Goal: Book appointment/travel/reservation

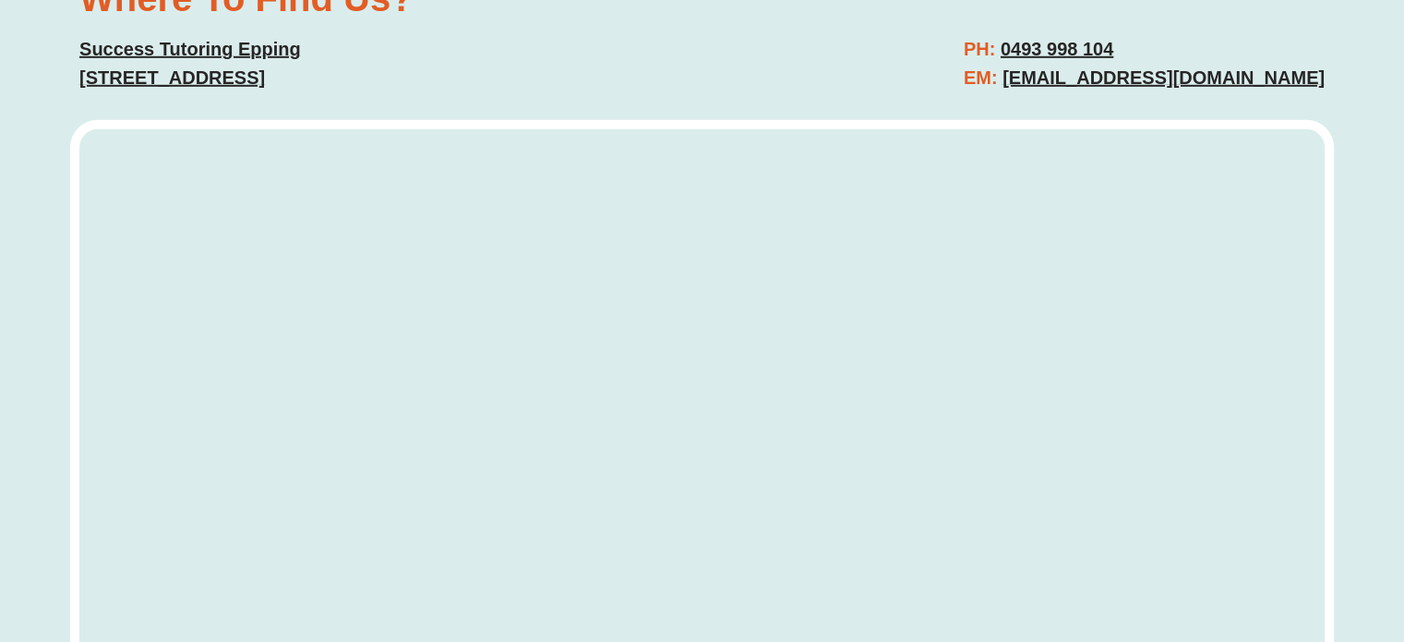
scroll to position [5566, 0]
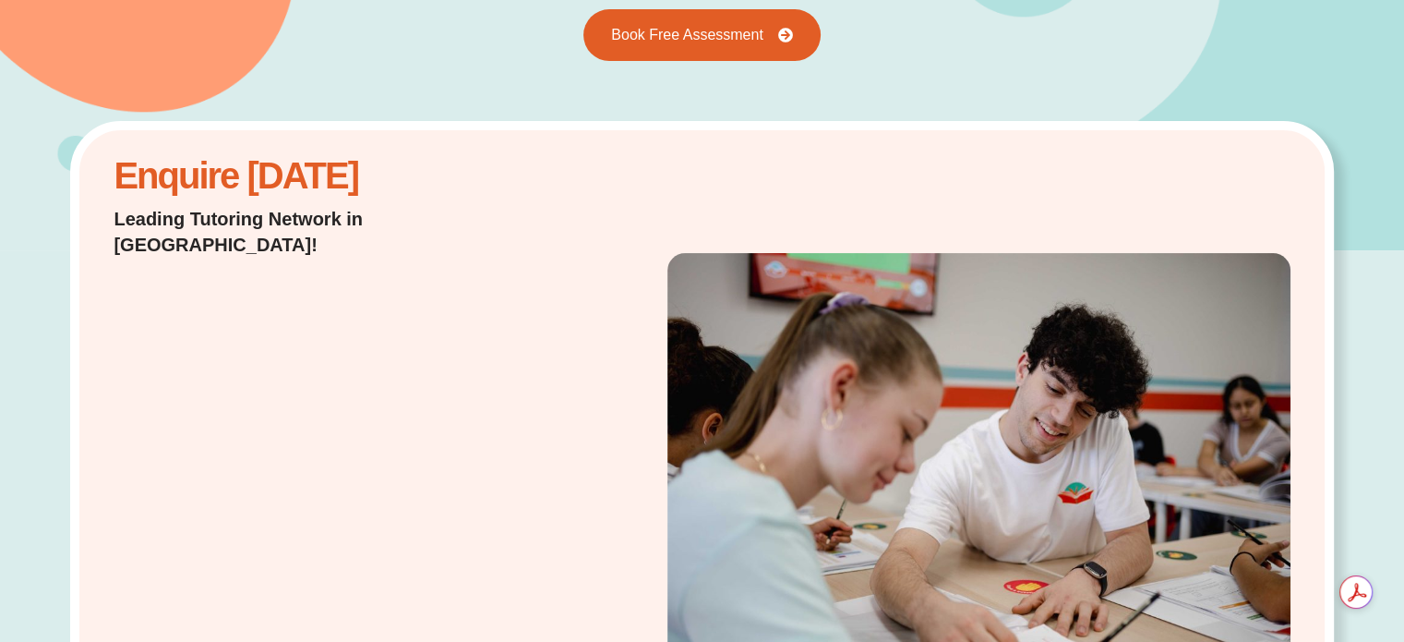
scroll to position [0, 0]
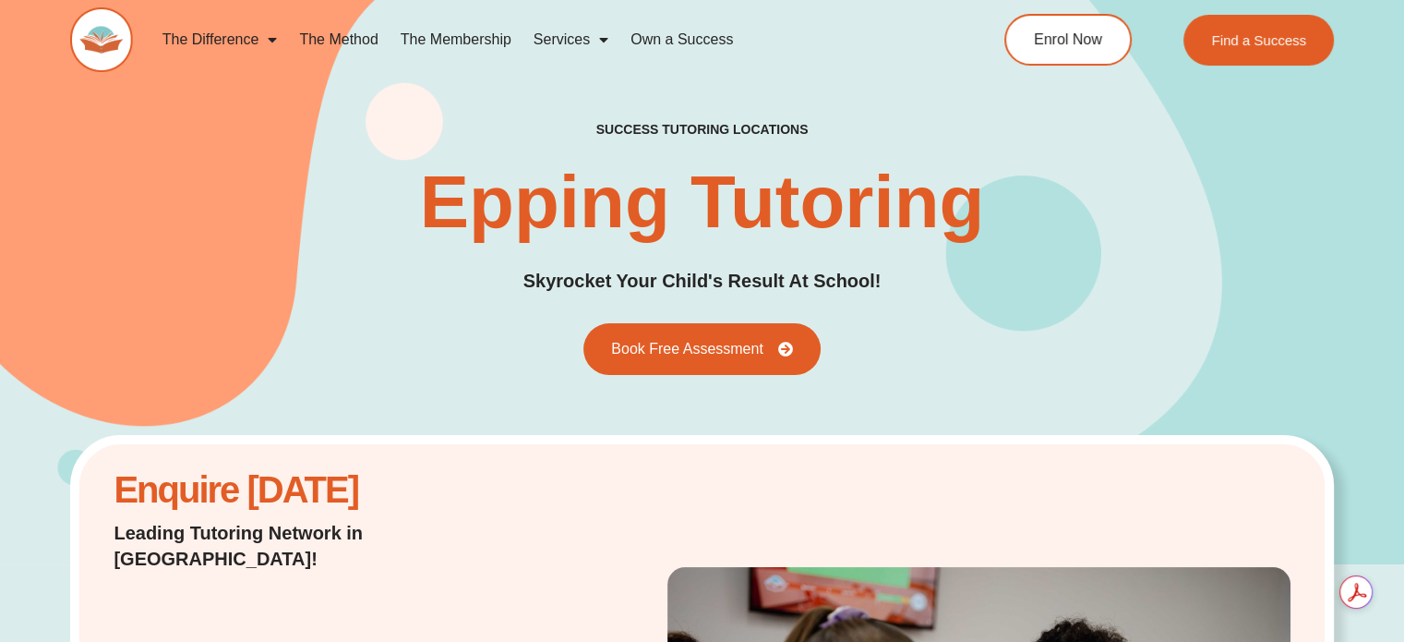
click at [199, 42] on link "The Difference" at bounding box center [220, 39] width 138 height 42
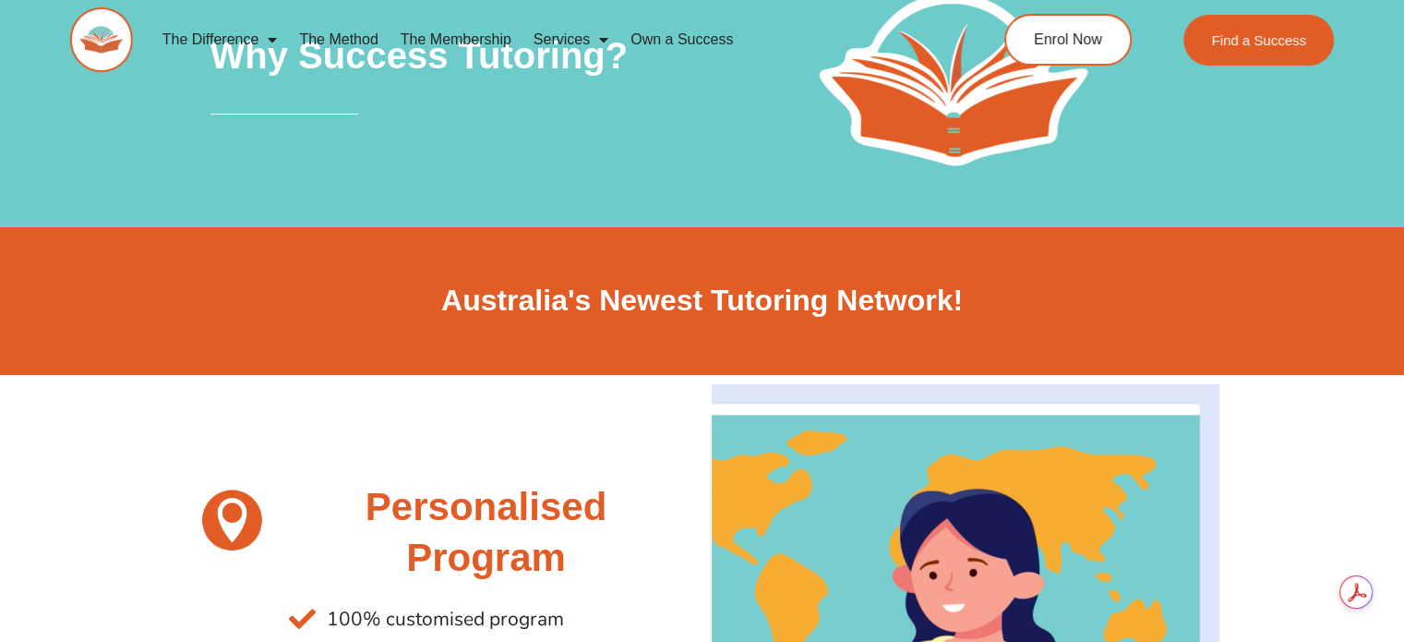
click at [561, 32] on link "Services" at bounding box center [571, 39] width 97 height 42
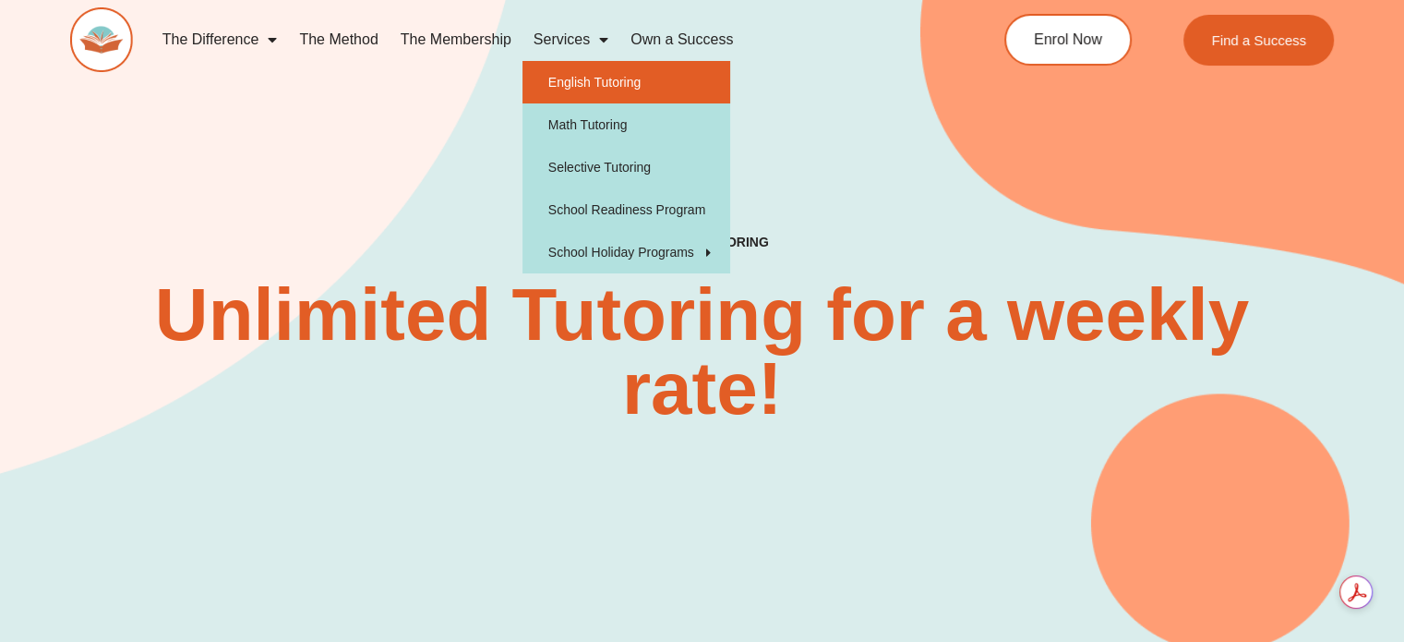
click at [598, 84] on link "English Tutoring" at bounding box center [627, 82] width 208 height 42
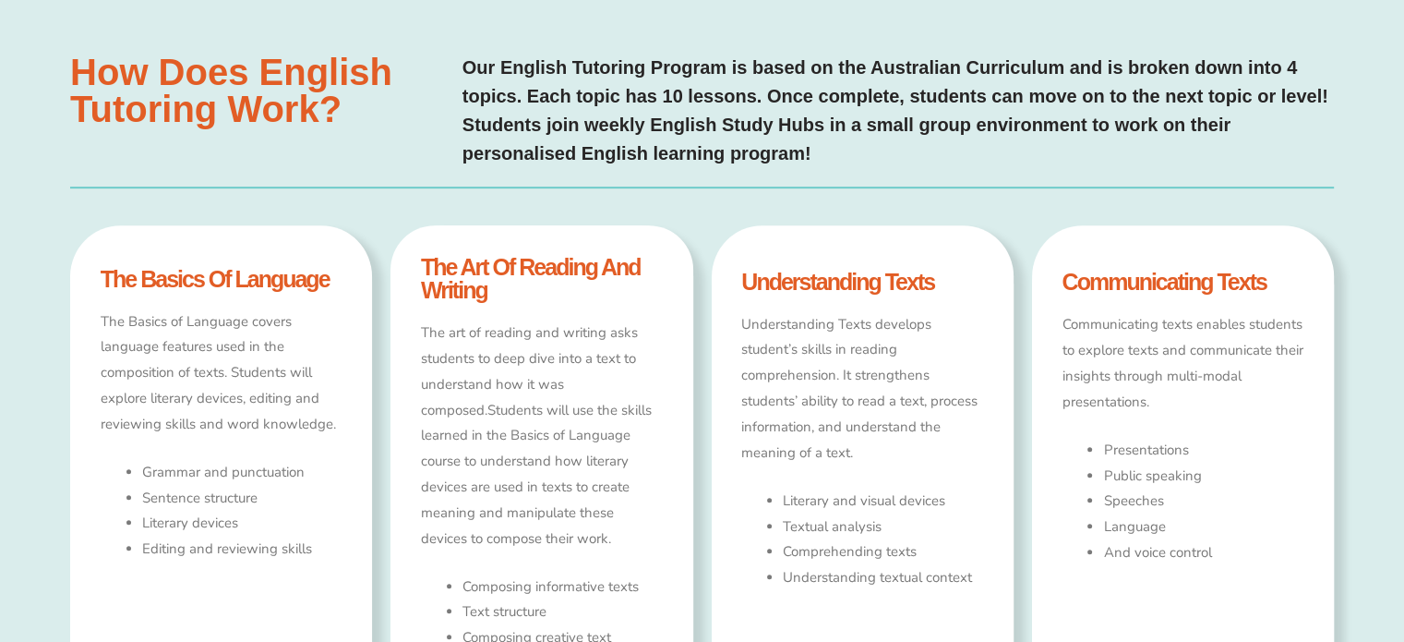
type input "*"
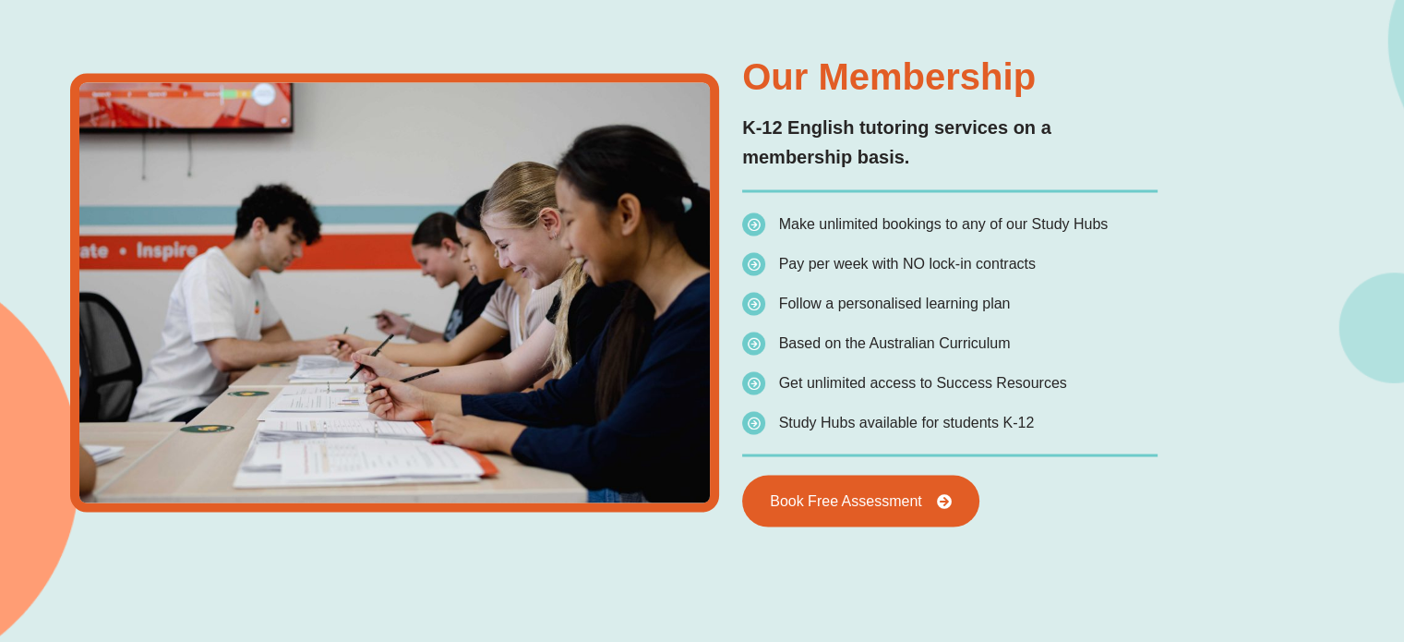
scroll to position [3411, 0]
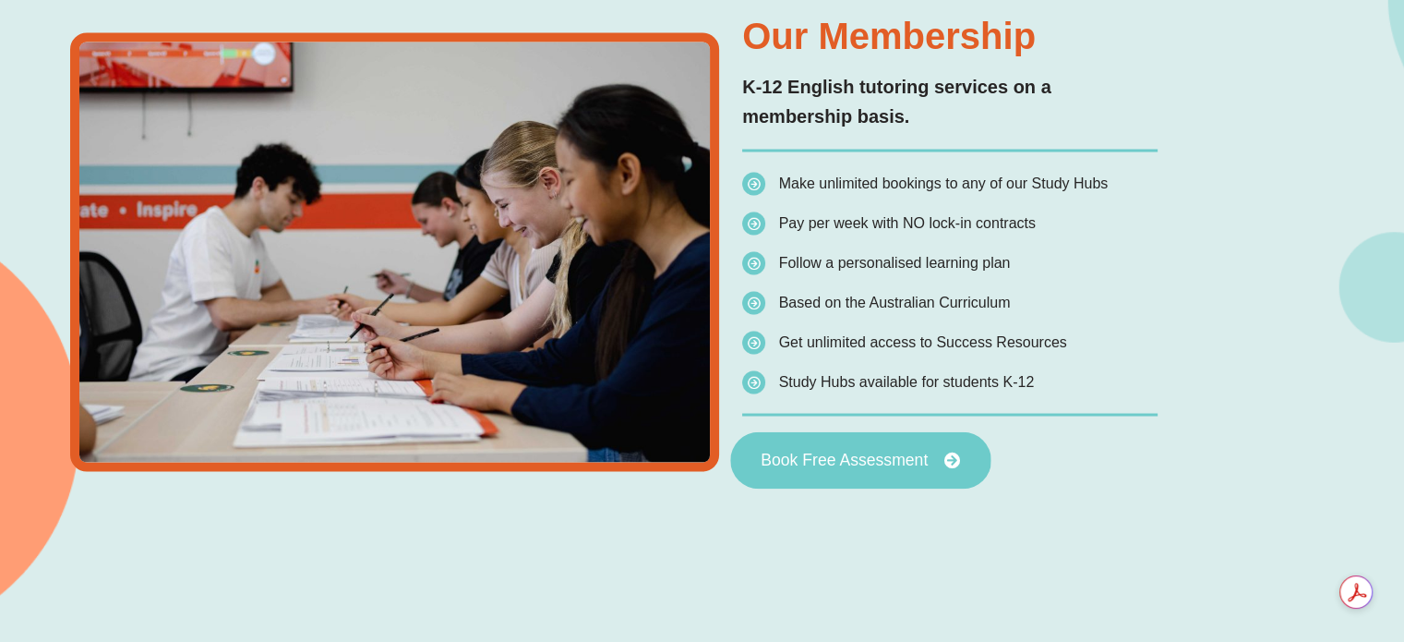
click at [847, 470] on link "Book Free Assessment" at bounding box center [860, 459] width 260 height 57
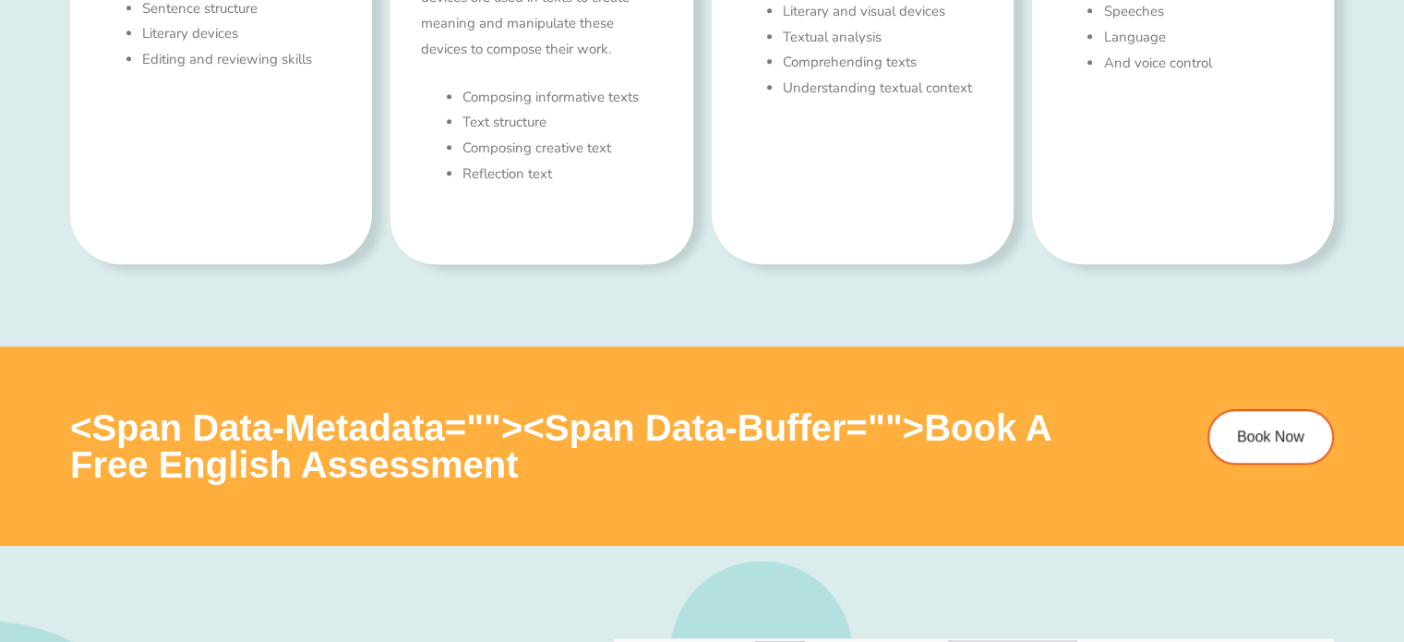
type input "*"
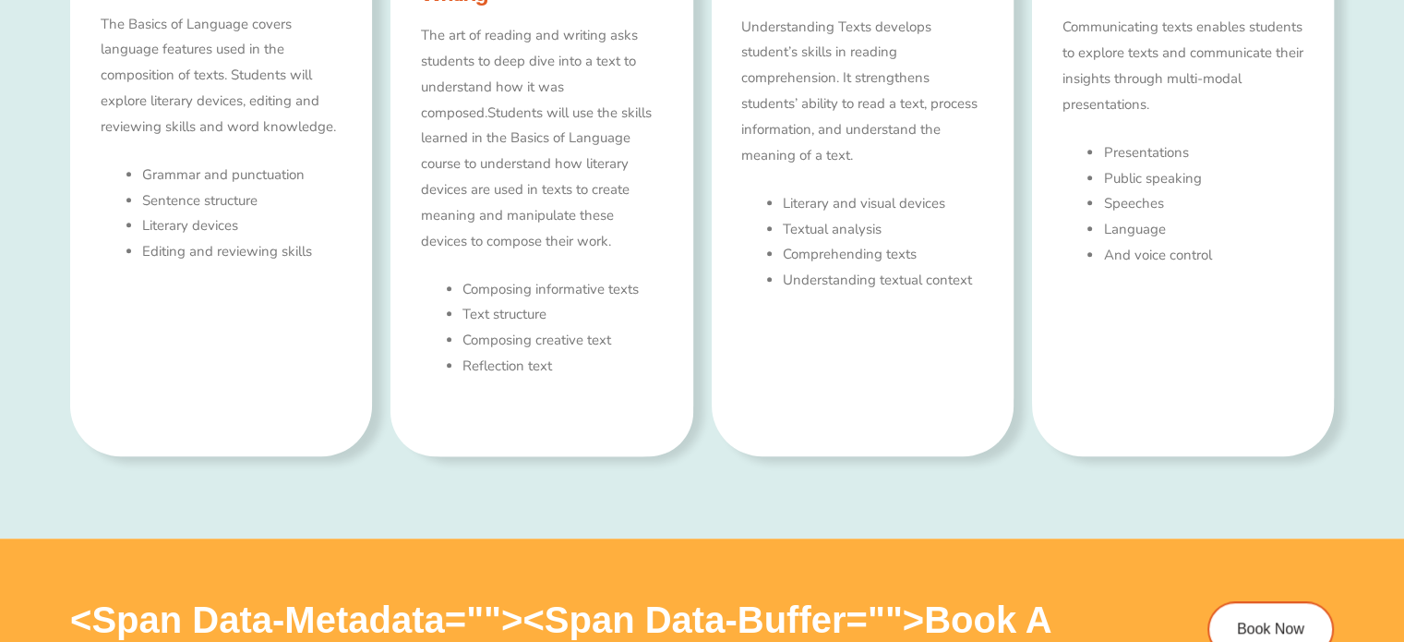
scroll to position [1496, 0]
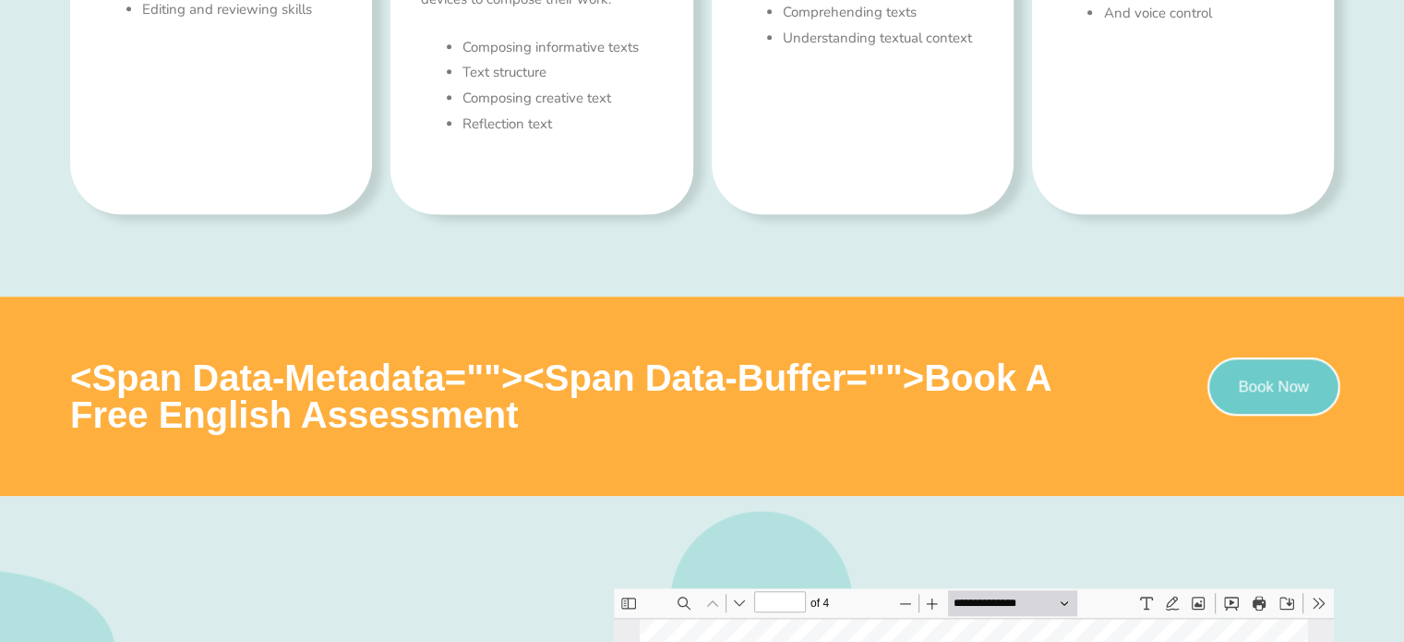
click at [1248, 386] on span "Book Now" at bounding box center [1274, 387] width 71 height 16
